Goal: Navigation & Orientation: Find specific page/section

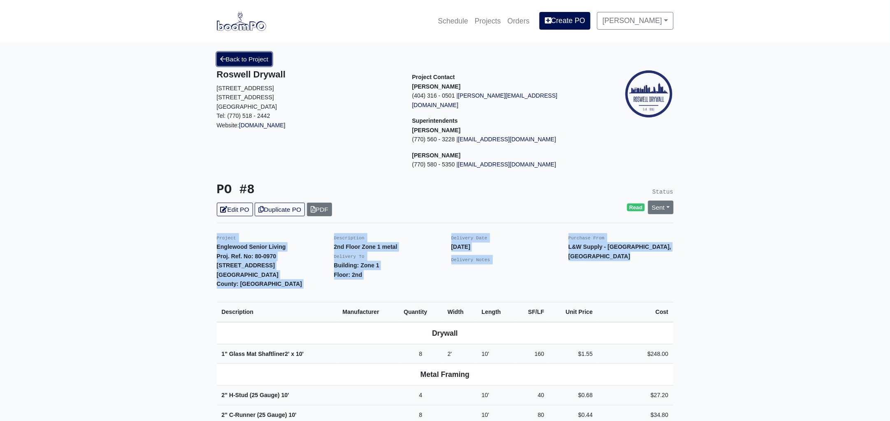
click at [258, 56] on link "Back to Project" at bounding box center [245, 59] width 56 height 14
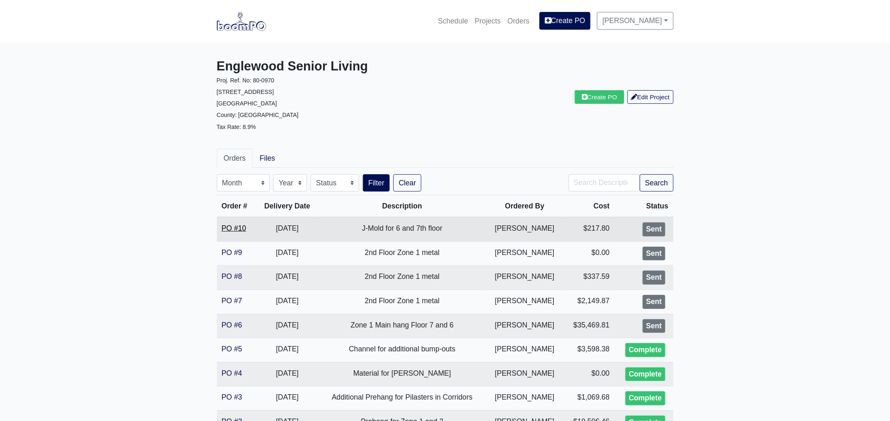
click at [231, 230] on link "PO #10" at bounding box center [234, 228] width 25 height 8
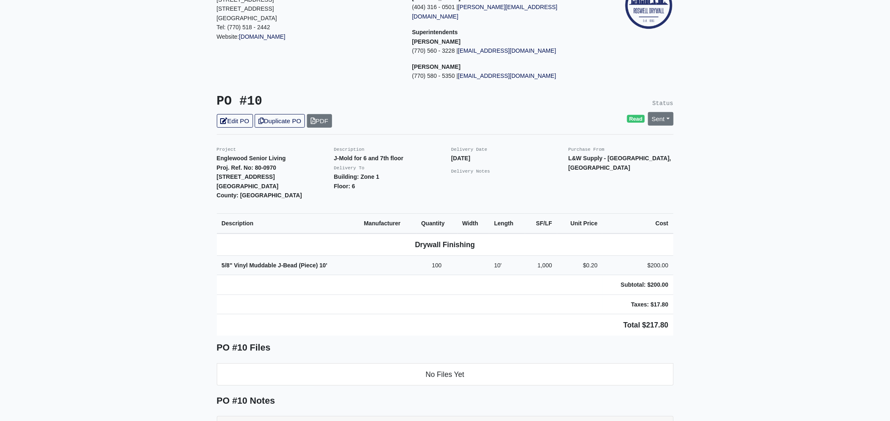
scroll to position [102, 0]
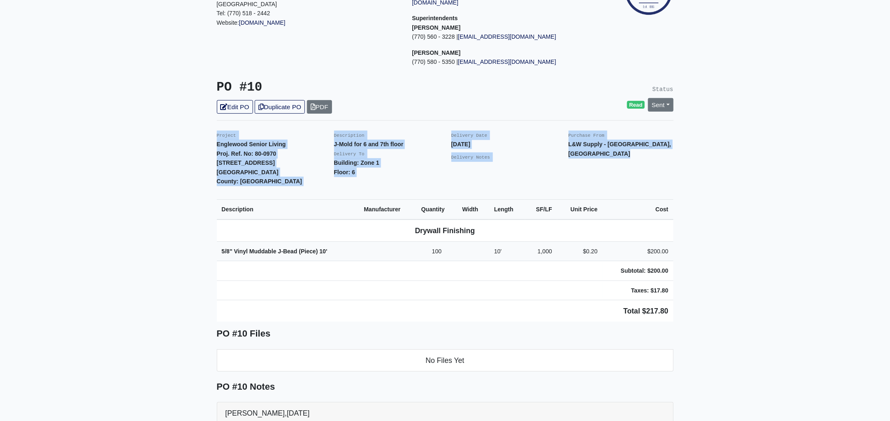
drag, startPoint x: 211, startPoint y: 123, endPoint x: 681, endPoint y: 306, distance: 504.6
click at [681, 306] on main "Back to Project Roswell Drywall 7000 Peachtree Dunwoody Rd NE Building 5, Suite…" at bounding box center [445, 279] width 890 height 678
copy div "Project Englewood Senior Living Proj. Ref. No: 80-0970 505 Englewood Avenue Atl…"
